Goal: Navigation & Orientation: Find specific page/section

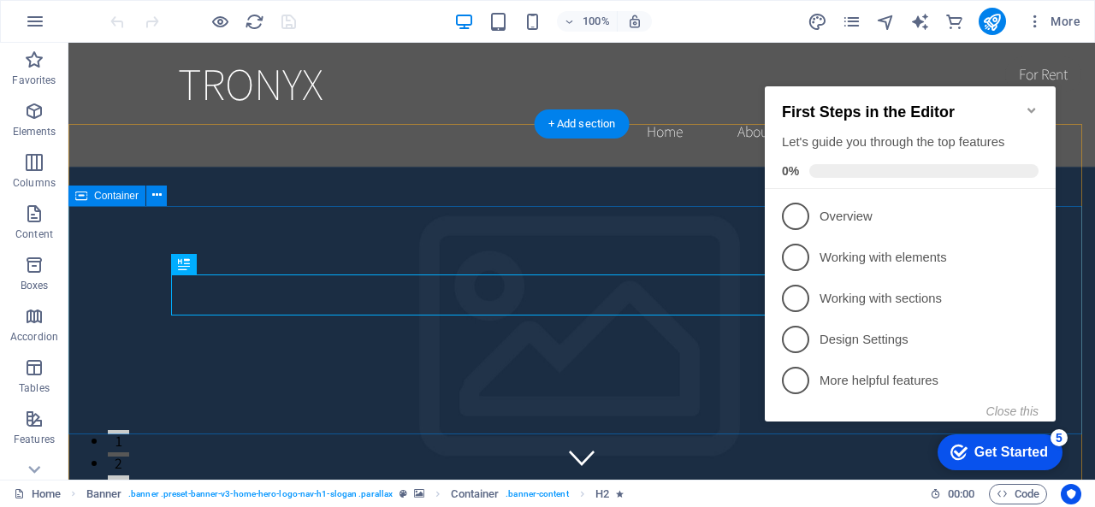
scroll to position [171, 0]
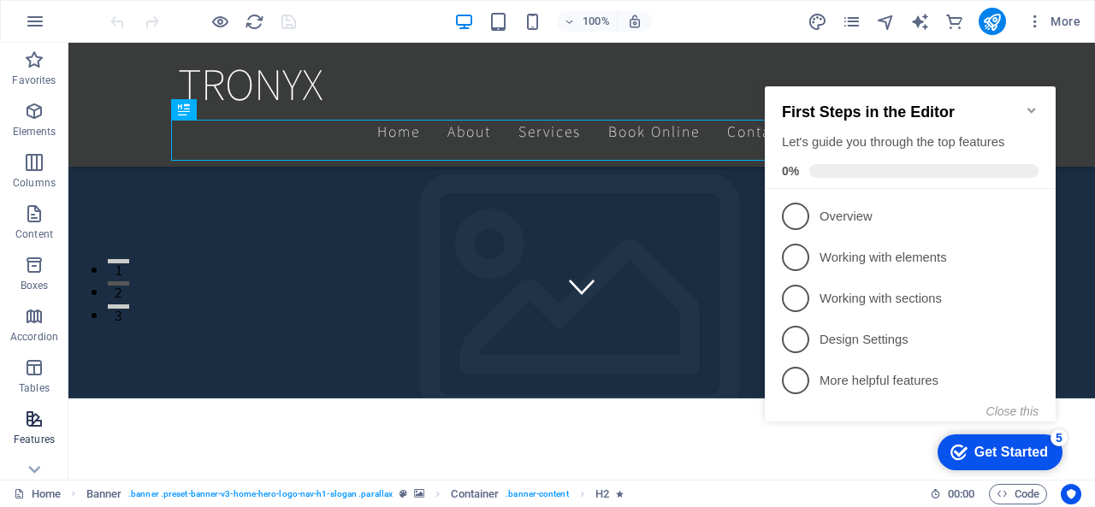
click at [31, 451] on button "Features" at bounding box center [34, 427] width 68 height 51
click at [31, 463] on icon at bounding box center [34, 470] width 24 height 24
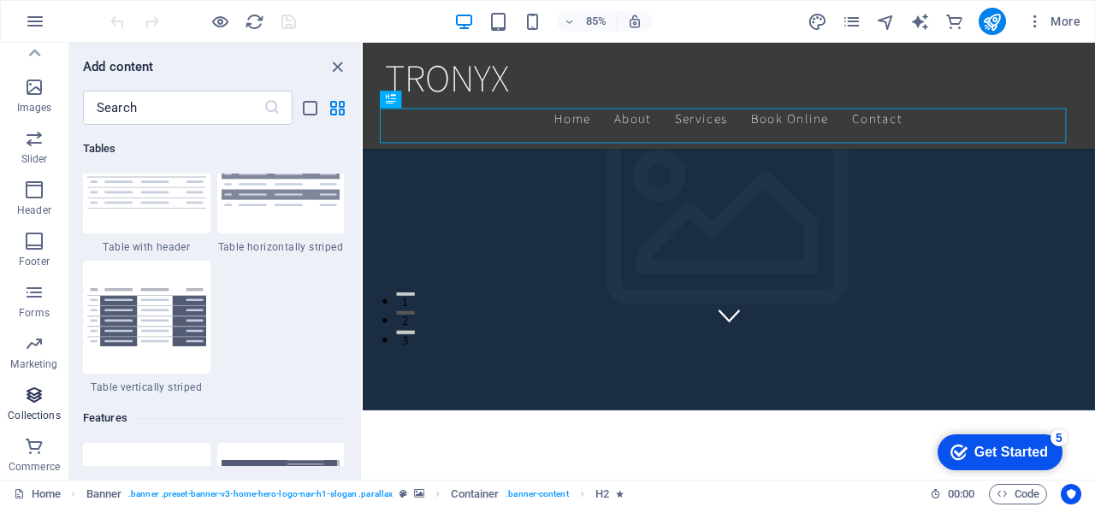
scroll to position [0, 0]
